Goal: Information Seeking & Learning: Check status

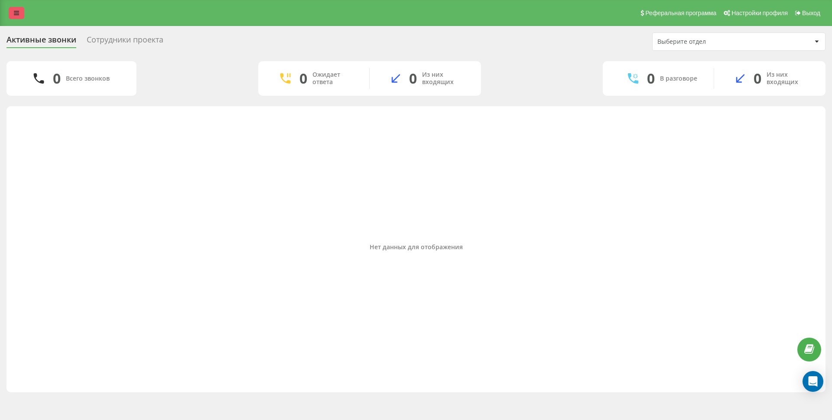
drag, startPoint x: 24, startPoint y: 18, endPoint x: 15, endPoint y: 21, distance: 9.7
click at [23, 18] on link at bounding box center [17, 13] width 16 height 12
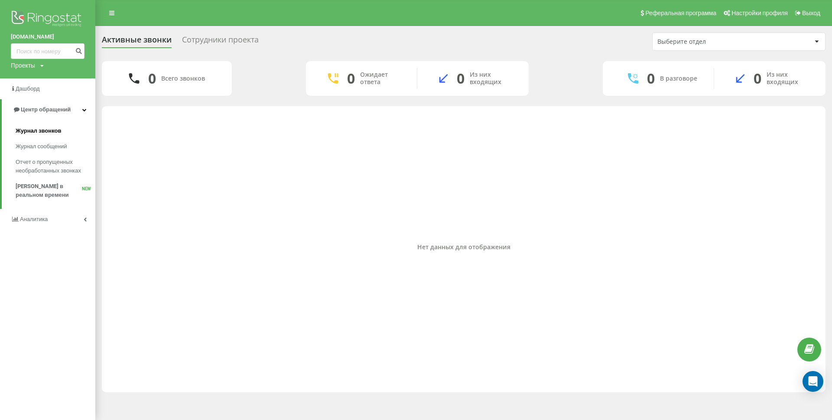
click at [55, 130] on span "Журнал звонков" at bounding box center [39, 131] width 46 height 9
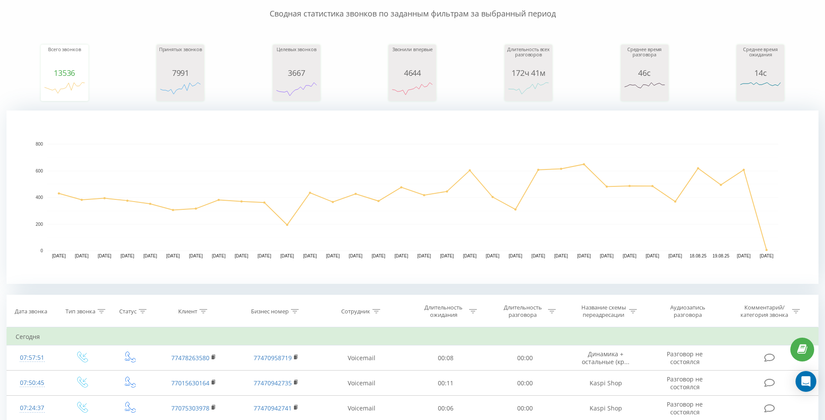
scroll to position [173, 0]
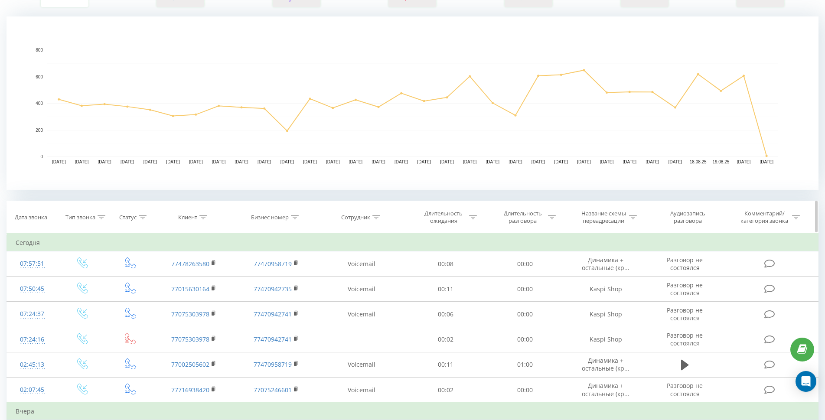
click at [194, 216] on div "Клиент" at bounding box center [187, 217] width 19 height 7
click at [184, 277] on input "text" at bounding box center [194, 279] width 76 height 15
paste input "[PHONE_NUMBER]"
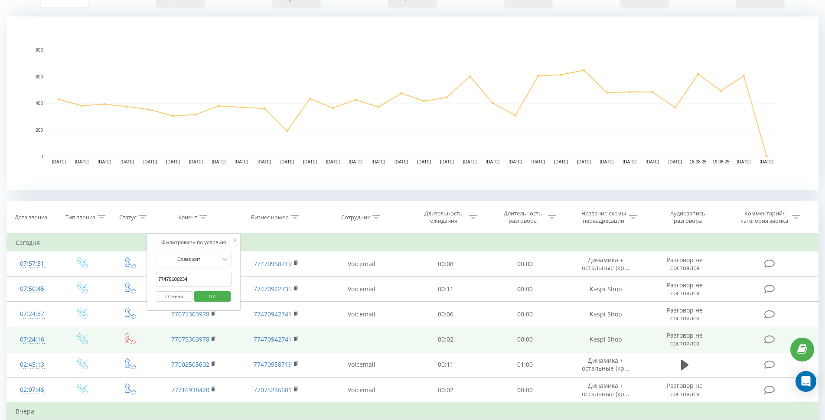
type input "77479100234"
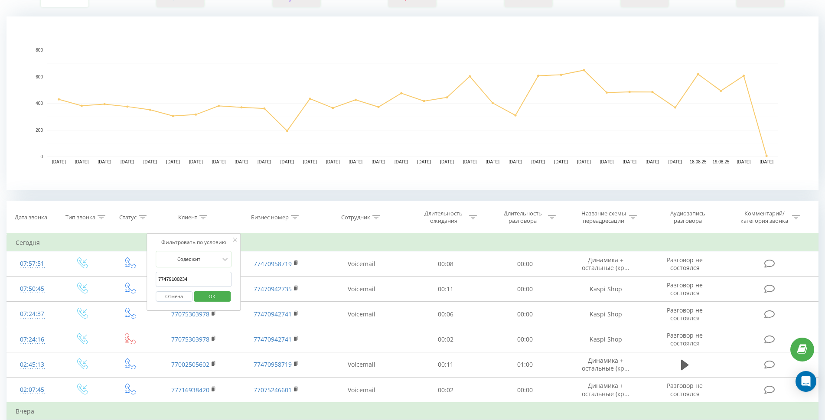
click at [211, 295] on span "OK" at bounding box center [212, 296] width 24 height 13
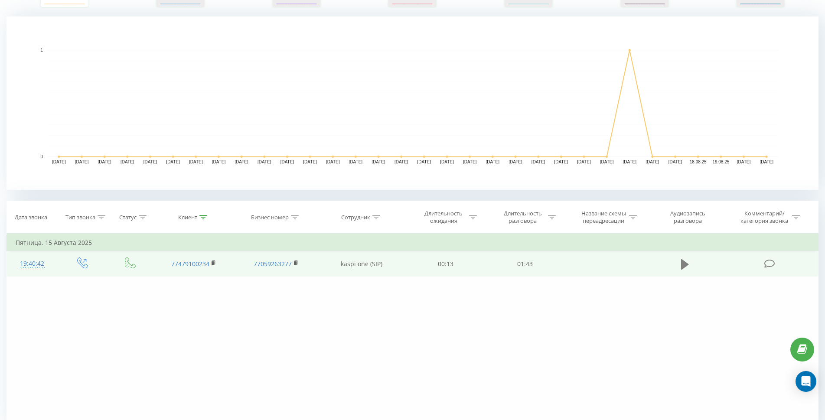
click at [683, 262] on icon at bounding box center [685, 264] width 8 height 10
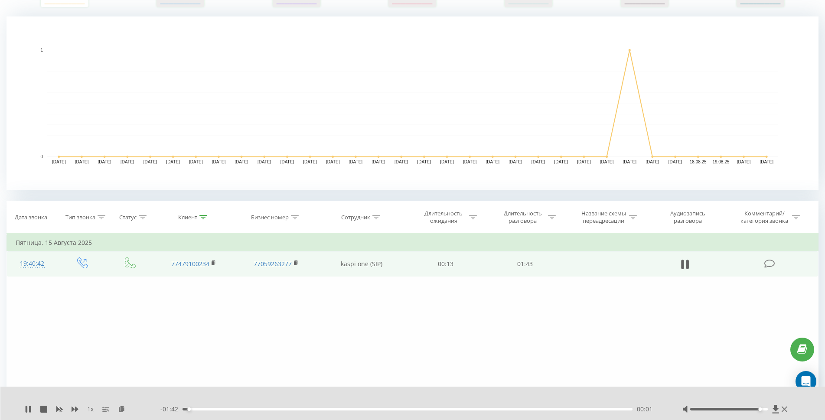
click at [760, 409] on div at bounding box center [729, 409] width 78 height 3
click at [264, 410] on div "00:18" at bounding box center [407, 409] width 450 height 3
click at [294, 410] on div "00:25" at bounding box center [407, 409] width 450 height 3
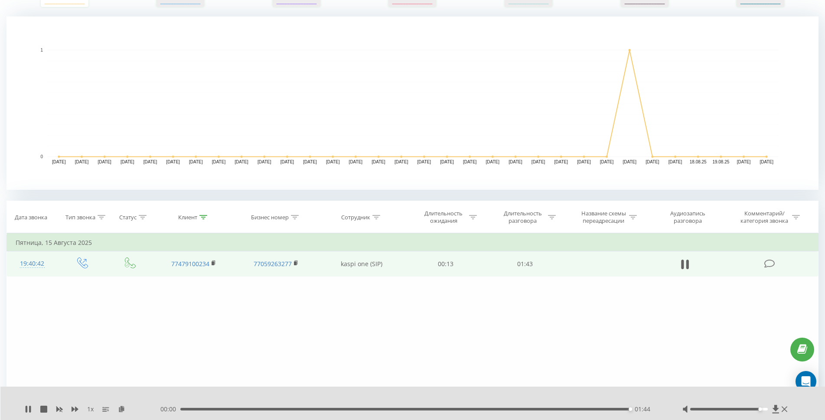
click at [22, 408] on div "1 x 00:00 01:44 01:44" at bounding box center [412, 403] width 825 height 33
click at [370, 408] on div "00:43" at bounding box center [407, 409] width 450 height 3
click at [25, 407] on icon at bounding box center [28, 409] width 7 height 7
click at [26, 408] on icon at bounding box center [27, 409] width 2 height 7
click at [26, 408] on icon at bounding box center [28, 409] width 7 height 7
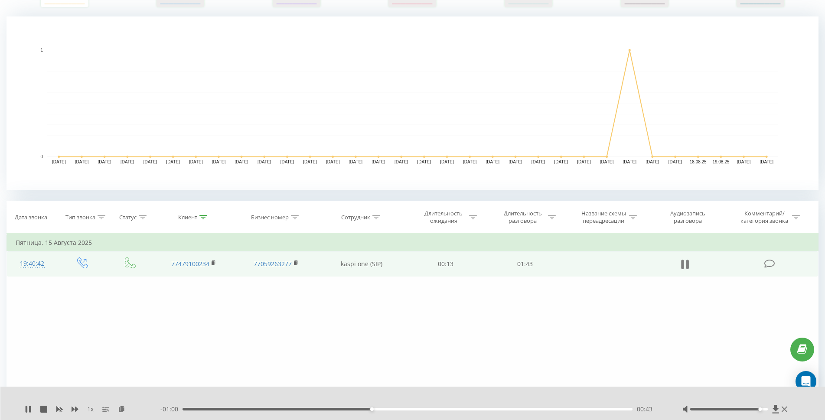
click at [686, 263] on icon at bounding box center [687, 265] width 3 height 10
click at [686, 263] on icon at bounding box center [685, 264] width 8 height 10
drag, startPoint x: 371, startPoint y: 405, endPoint x: 344, endPoint y: 410, distance: 27.9
click at [344, 410] on div "- 01:00 00:43 00:43" at bounding box center [410, 409] width 500 height 9
drag, startPoint x: 372, startPoint y: 406, endPoint x: 347, endPoint y: 413, distance: 26.1
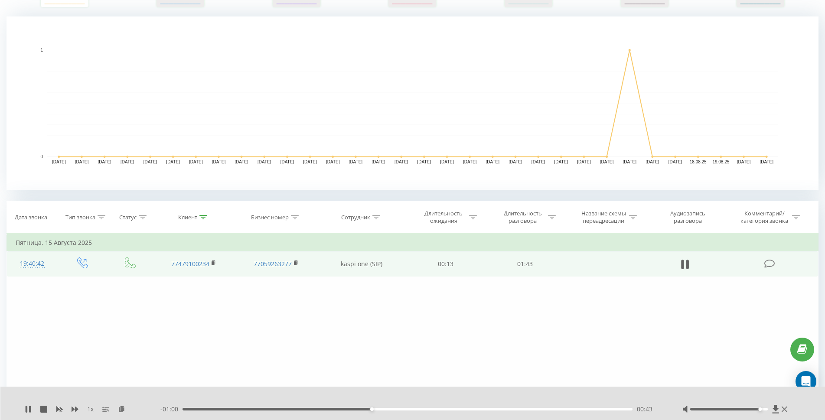
click at [347, 413] on div "- 01:00 00:43 00:43" at bounding box center [410, 409] width 500 height 9
drag, startPoint x: 310, startPoint y: 410, endPoint x: 120, endPoint y: 423, distance: 190.6
click at [120, 247] on html "[DOMAIN_NAME] Проекты [DOMAIN_NAME] Дашборд Центр обращений Журнал звонков Журн…" at bounding box center [412, 37] width 825 height 420
click at [681, 267] on icon at bounding box center [685, 264] width 8 height 12
click at [681, 267] on icon at bounding box center [685, 264] width 8 height 10
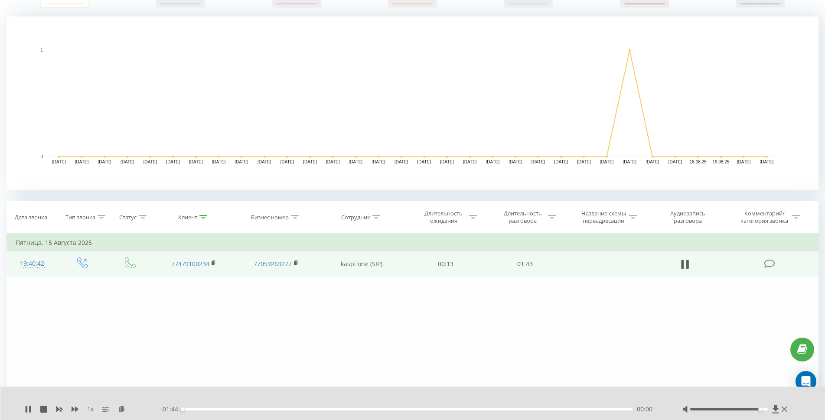
click at [33, 409] on div "1 x" at bounding box center [93, 409] width 136 height 9
click at [29, 409] on icon at bounding box center [30, 409] width 2 height 7
click at [29, 409] on icon at bounding box center [28, 409] width 5 height 7
click at [68, 408] on div "1 x" at bounding box center [93, 409] width 136 height 9
click at [43, 408] on icon at bounding box center [43, 409] width 7 height 7
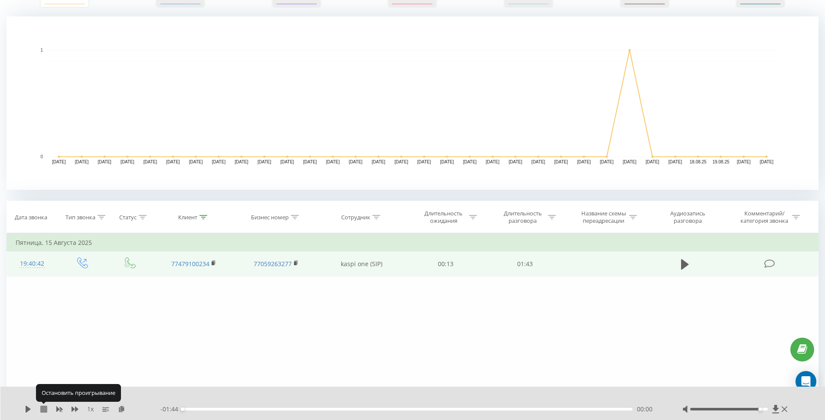
click at [43, 408] on icon at bounding box center [43, 409] width 7 height 7
click at [27, 409] on icon at bounding box center [28, 409] width 5 height 7
click at [27, 409] on icon at bounding box center [27, 409] width 2 height 7
click at [27, 409] on icon at bounding box center [28, 409] width 5 height 7
click at [198, 407] on div "- 01:44 00:00 00:00" at bounding box center [410, 409] width 500 height 9
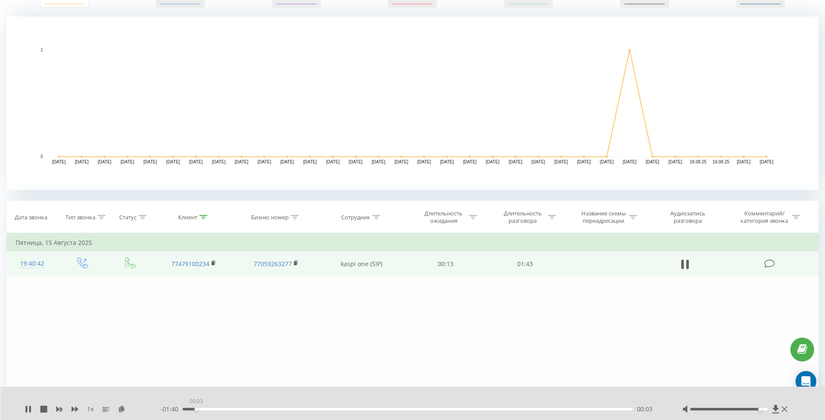
click at [196, 408] on div "00:03" at bounding box center [407, 409] width 450 height 3
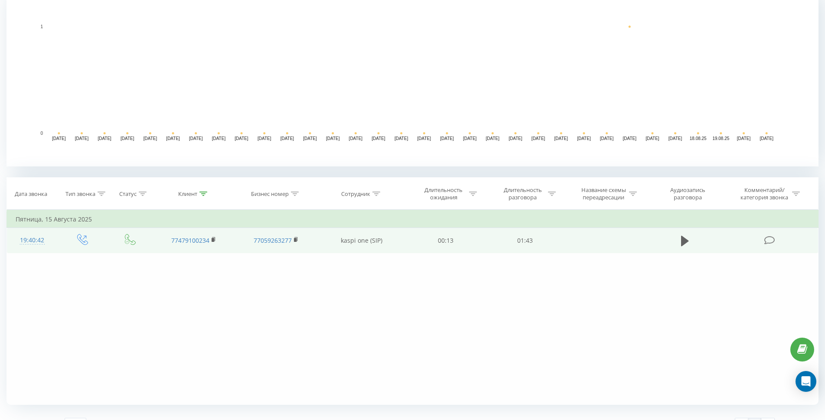
scroll to position [214, 0]
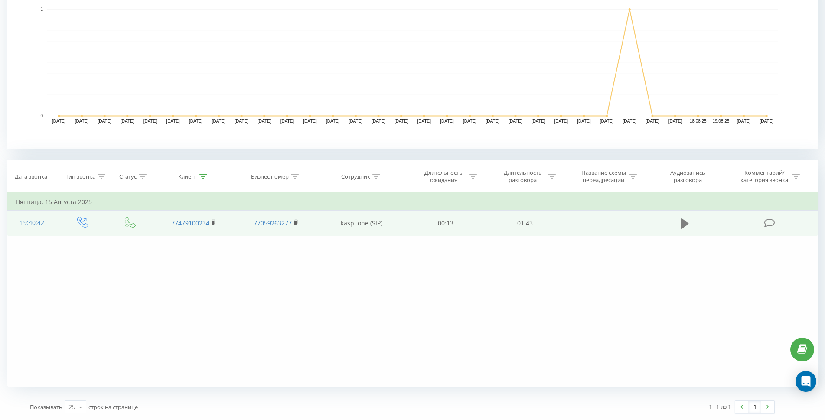
click at [684, 228] on icon at bounding box center [685, 224] width 8 height 12
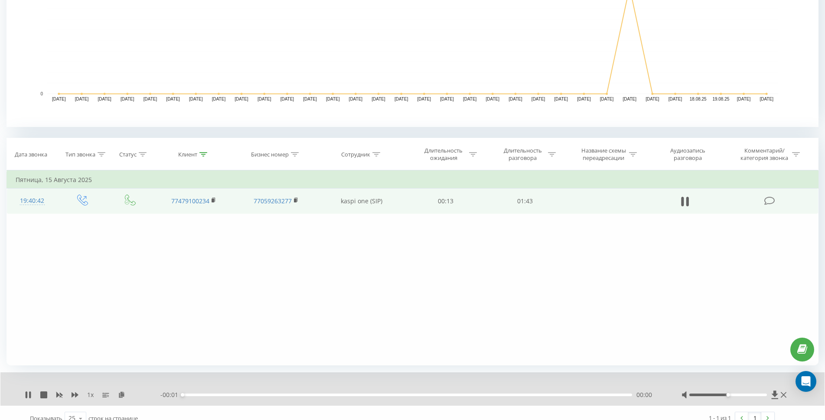
scroll to position [247, 0]
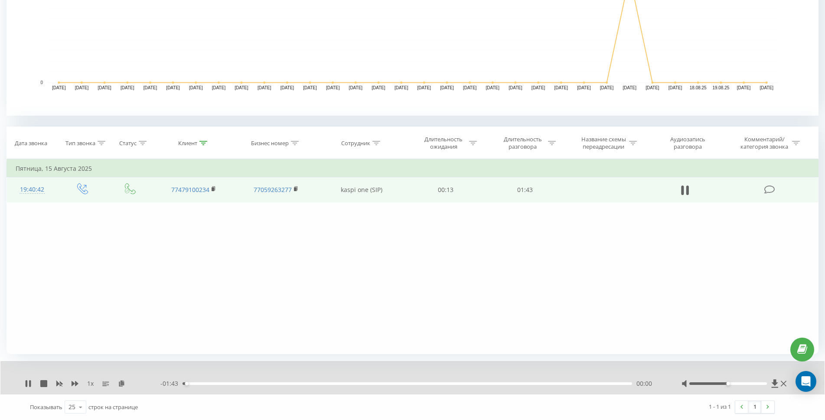
click at [231, 384] on div "00:00" at bounding box center [406, 383] width 449 height 3
click at [305, 385] on div "- 01:30 00:13 00:13" at bounding box center [409, 383] width 499 height 9
click at [310, 384] on div "00:29" at bounding box center [406, 383] width 449 height 3
click at [369, 385] on div "- 01:09 00:34 00:34" at bounding box center [409, 383] width 499 height 9
click at [370, 384] on div "00:43" at bounding box center [406, 383] width 449 height 3
